Goal: Transaction & Acquisition: Purchase product/service

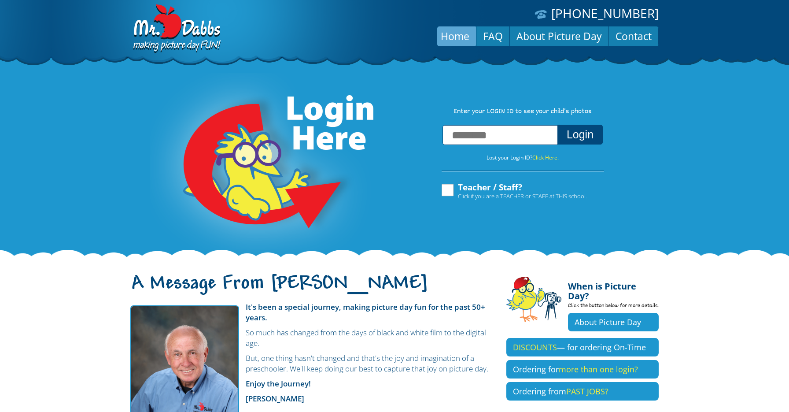
click at [495, 137] on input "text" at bounding box center [500, 135] width 115 height 20
type input "**********"
click at [580, 136] on button "Login" at bounding box center [579, 135] width 45 height 20
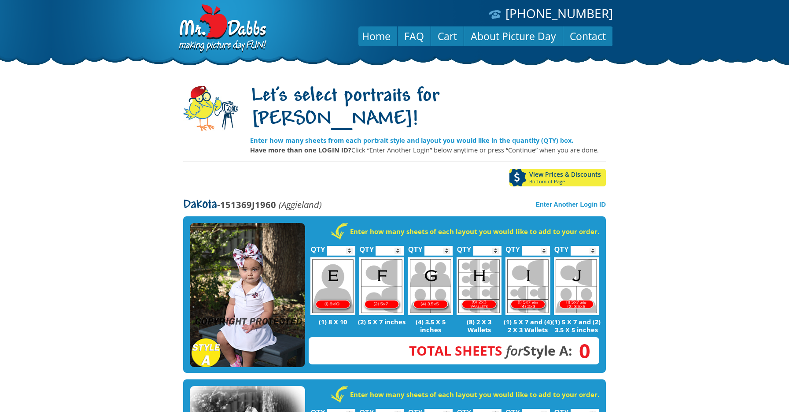
drag, startPoint x: 0, startPoint y: 0, endPoint x: 588, endPoint y: 136, distance: 603.8
click at [351, 246] on input "*" at bounding box center [341, 251] width 28 height 10
type input "*"
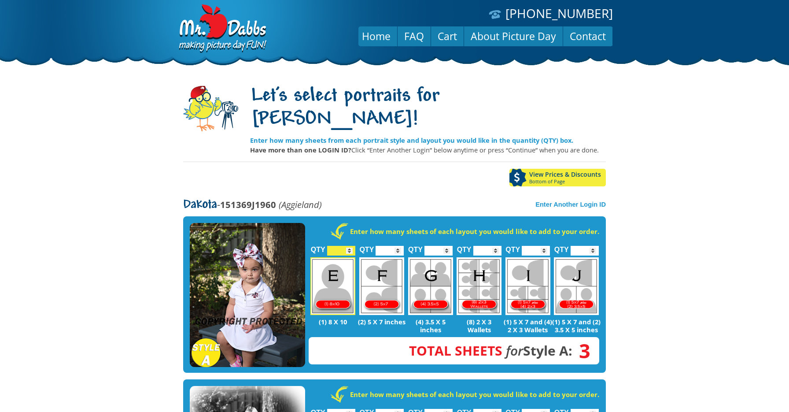
click at [351, 246] on input "*" at bounding box center [341, 251] width 28 height 10
click at [399, 246] on input "*" at bounding box center [390, 251] width 28 height 10
type input "*"
click at [399, 246] on input "*" at bounding box center [390, 251] width 28 height 10
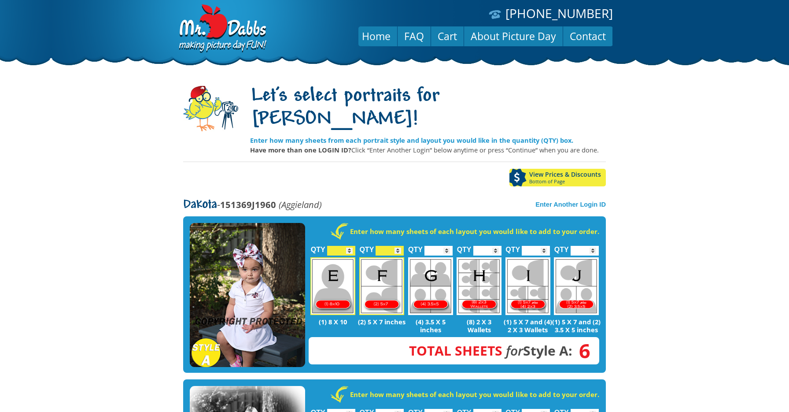
type input "*"
click at [498, 246] on input "*" at bounding box center [487, 251] width 28 height 10
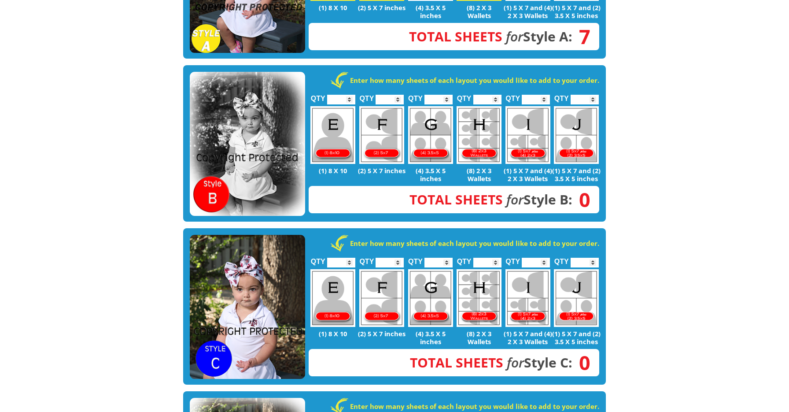
scroll to position [316, 0]
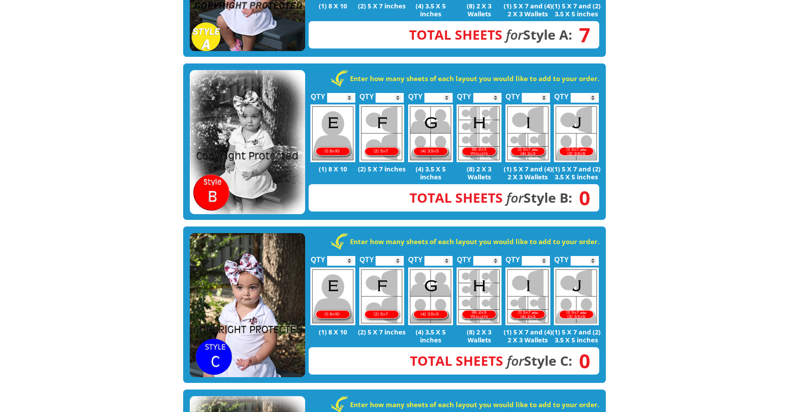
click at [352, 256] on input "*" at bounding box center [341, 261] width 28 height 10
type input "*"
click at [352, 256] on input "*" at bounding box center [341, 261] width 28 height 10
click at [400, 256] on input "*" at bounding box center [390, 261] width 28 height 10
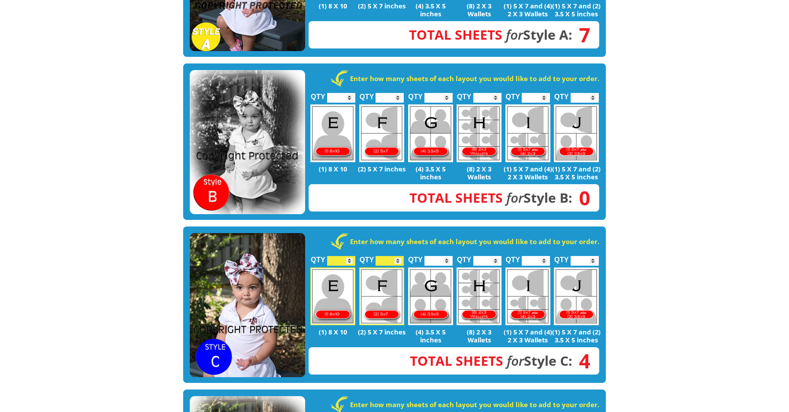
click at [400, 256] on input "*" at bounding box center [390, 261] width 28 height 10
type input "*"
click at [400, 256] on input "*" at bounding box center [390, 261] width 28 height 10
type input "*"
click at [497, 256] on input "*" at bounding box center [487, 261] width 28 height 10
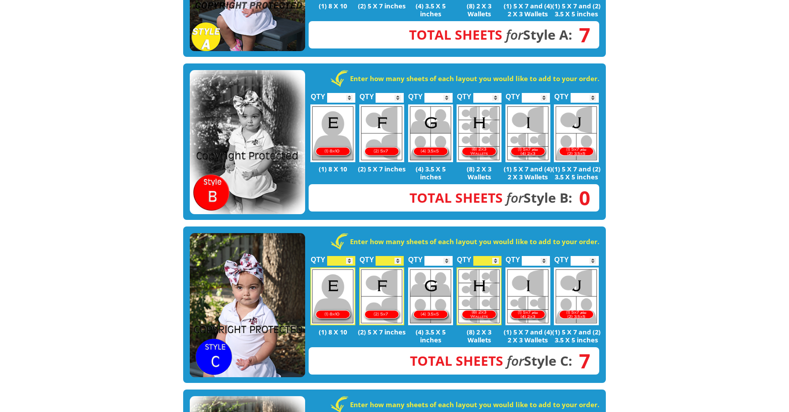
click at [597, 256] on input "*" at bounding box center [585, 261] width 28 height 10
click at [594, 256] on input "*" at bounding box center [585, 261] width 28 height 10
type input "*"
click at [594, 256] on input "*" at bounding box center [585, 261] width 28 height 10
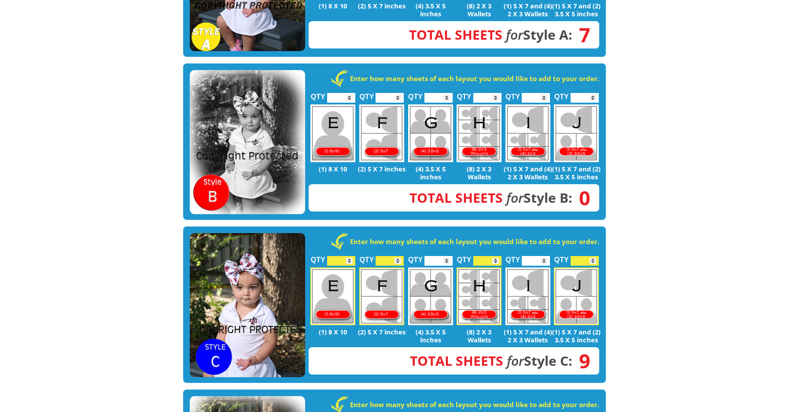
click at [399, 256] on input "*" at bounding box center [390, 261] width 28 height 10
type input "*"
click at [399, 256] on input "*" at bounding box center [390, 261] width 28 height 10
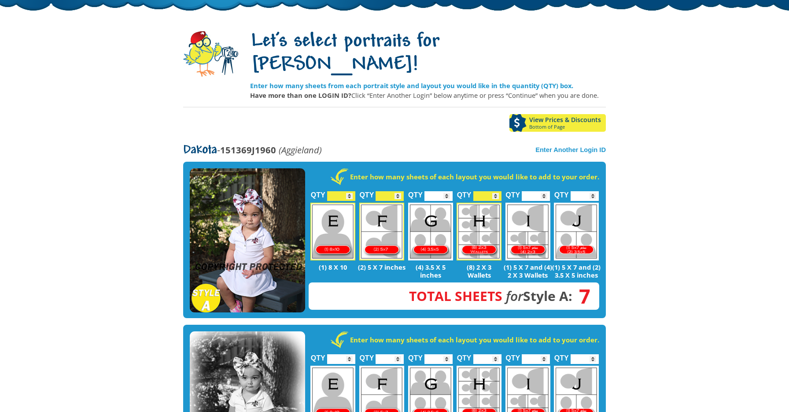
scroll to position [88, 0]
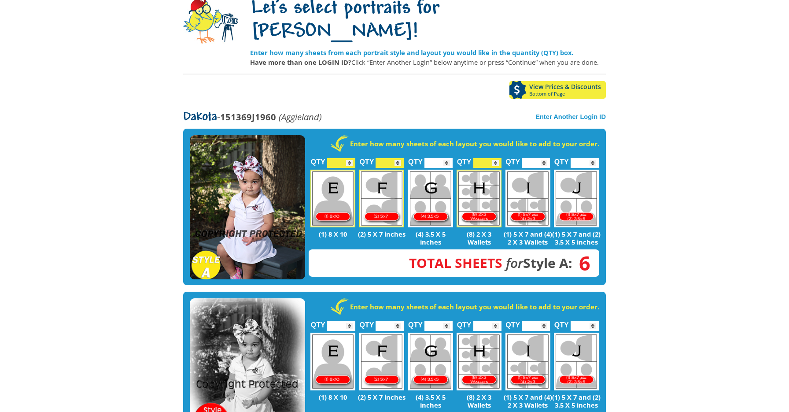
click at [399, 158] on input "*" at bounding box center [390, 163] width 28 height 10
type input "*"
click at [399, 158] on input "*" at bounding box center [390, 163] width 28 height 10
click at [354, 158] on input "*" at bounding box center [341, 163] width 28 height 10
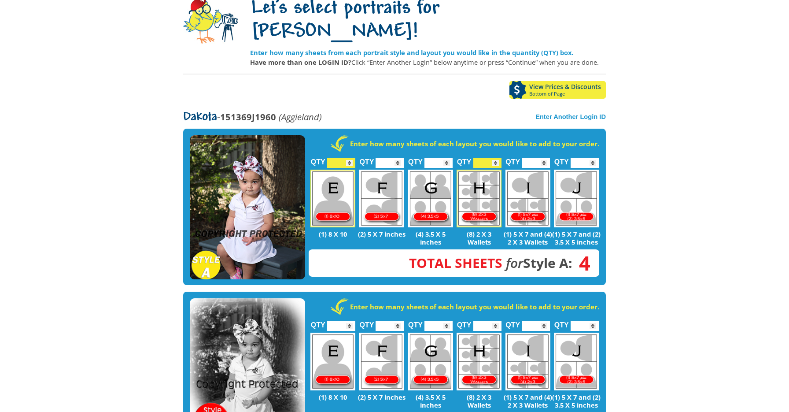
click at [353, 158] on input "*" at bounding box center [341, 163] width 28 height 10
click at [350, 158] on input "*" at bounding box center [341, 163] width 28 height 10
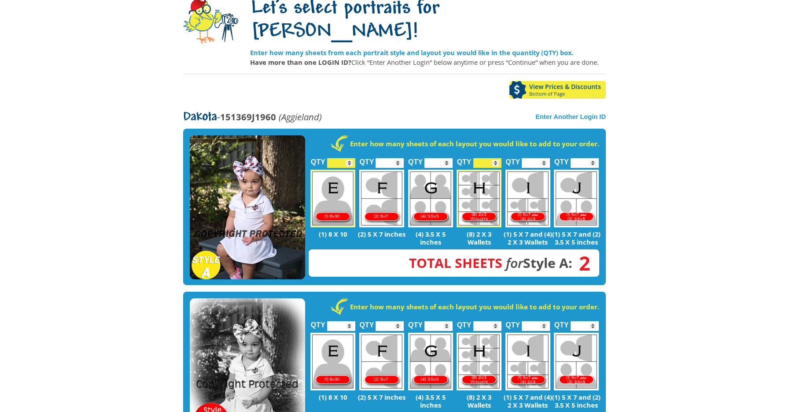
click at [350, 158] on input "*" at bounding box center [341, 163] width 28 height 10
type input "*"
click at [350, 158] on input "*" at bounding box center [341, 163] width 28 height 10
type input "*"
click at [496, 158] on input "*" at bounding box center [487, 163] width 28 height 10
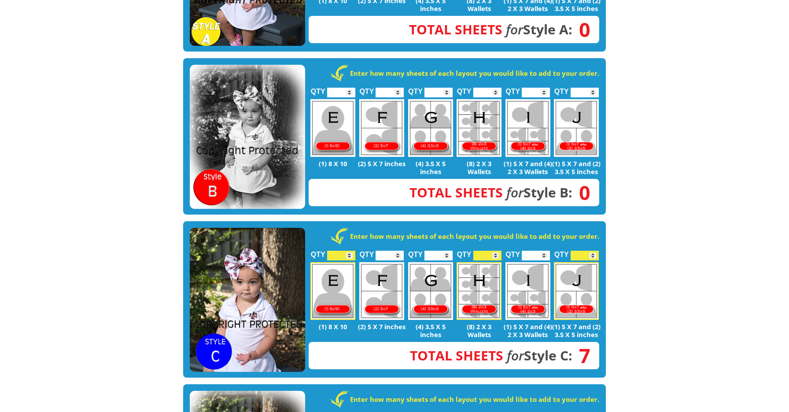
scroll to position [334, 0]
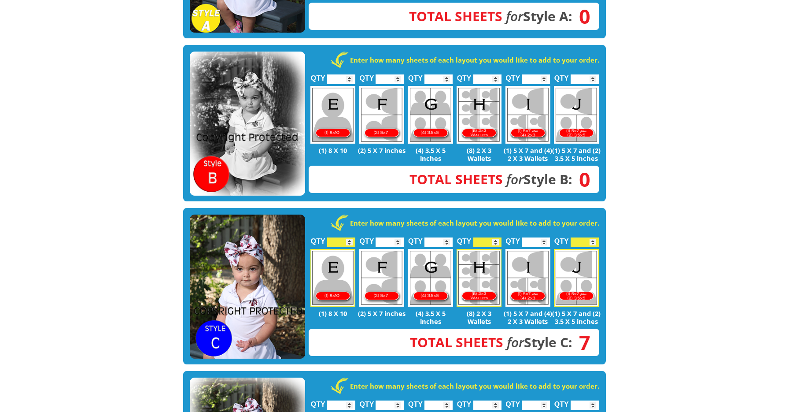
click at [350, 237] on input "*" at bounding box center [341, 242] width 28 height 10
type input "*"
click at [350, 237] on input "*" at bounding box center [341, 242] width 28 height 10
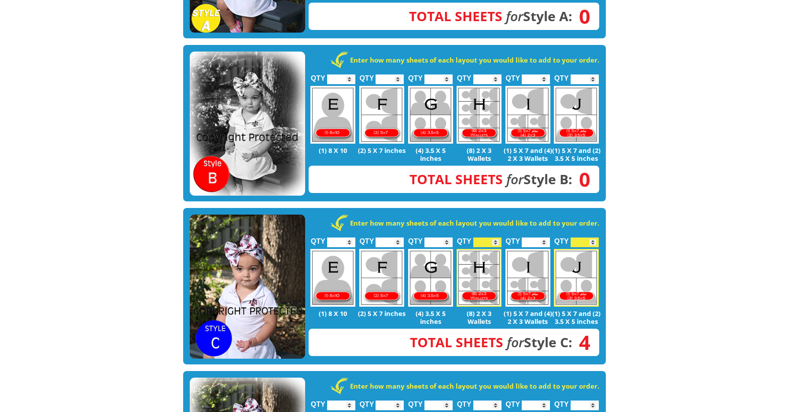
click at [499, 237] on input "*" at bounding box center [487, 242] width 28 height 10
type input "*"
click at [498, 237] on input "*" at bounding box center [487, 242] width 28 height 10
click at [595, 237] on input "*" at bounding box center [585, 242] width 28 height 10
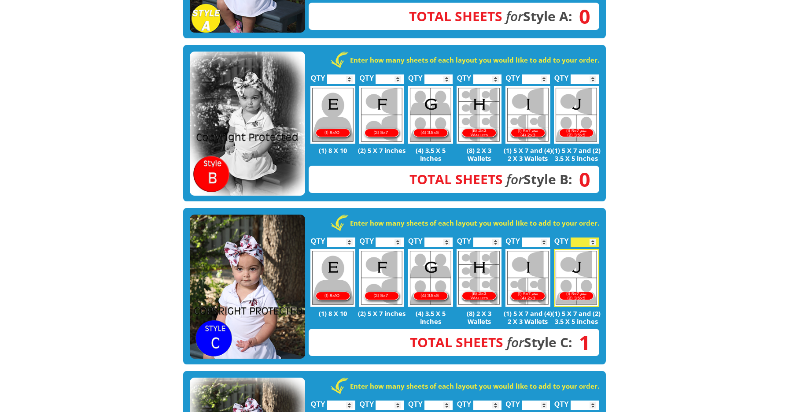
type input "*"
click at [595, 237] on input "*" at bounding box center [585, 242] width 28 height 10
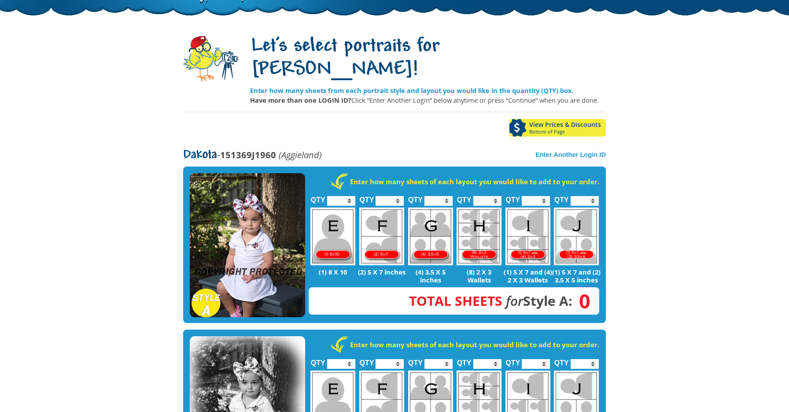
scroll to position [37, 0]
